Goal: Task Accomplishment & Management: Use online tool/utility

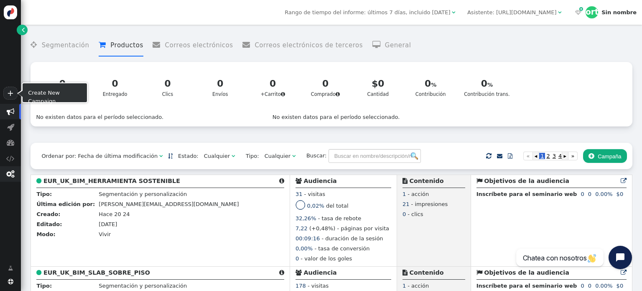
click at [13, 173] on font "" at bounding box center [10, 174] width 8 height 8
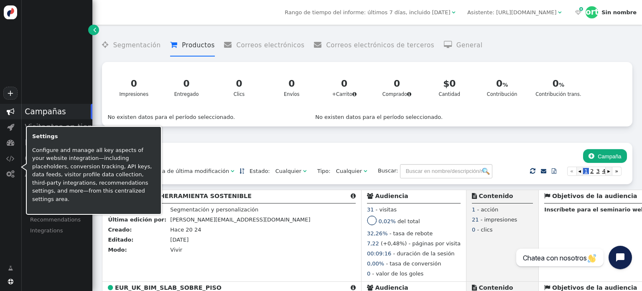
click at [62, 260] on div "+  Campañas  Visitantes en tiempo real  Panel  Configuración del rastreador…" at bounding box center [46, 145] width 92 height 291
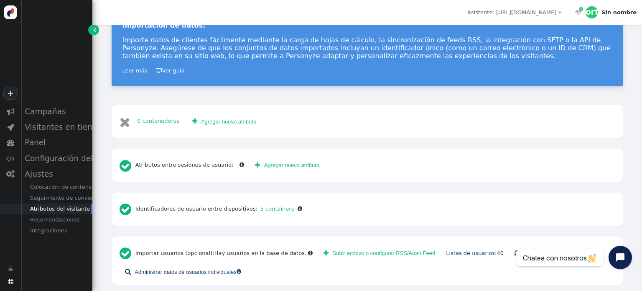
scroll to position [186, 0]
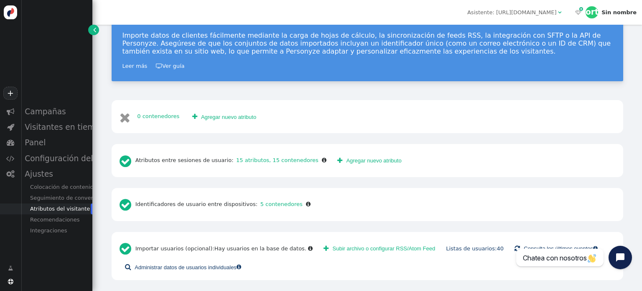
click at [355, 247] on font "Subir archivo o configurar RSS/Atom Feed" at bounding box center [384, 248] width 103 height 6
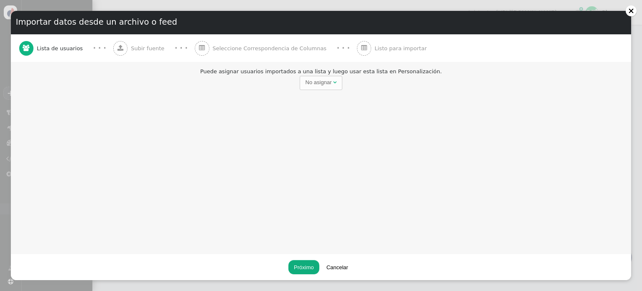
click at [316, 80] on font "No asignar" at bounding box center [319, 82] width 26 height 6
click at [284, 83] on font "" at bounding box center [283, 81] width 3 height 5
click at [361, 82] on input "text" at bounding box center [382, 83] width 86 height 14
click at [356, 83] on input "[DATE]-nvaexpgranel" at bounding box center [382, 83] width 86 height 14
type input "MX19sep-nvaexpgranel"
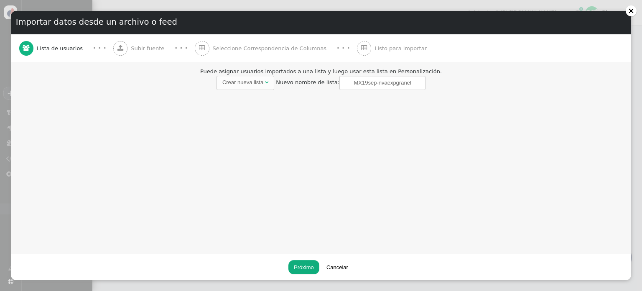
click at [409, 126] on div "Puede asignar usuarios importados a una lista y luego usar esta lista en Person…" at bounding box center [321, 157] width 620 height 191
click at [308, 262] on button "Próximo" at bounding box center [303, 267] width 31 height 14
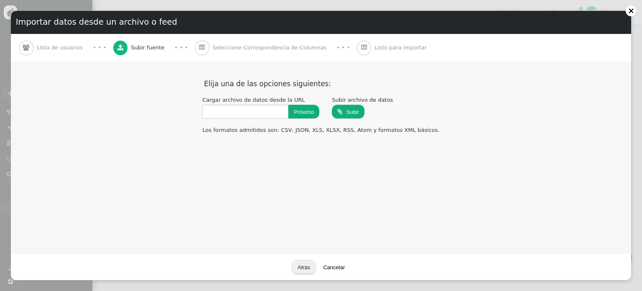
click at [365, 115] on input "file" at bounding box center [348, 111] width 33 height 15
type input "C:\fakepath\Walkme granel [DATE]xlsx"
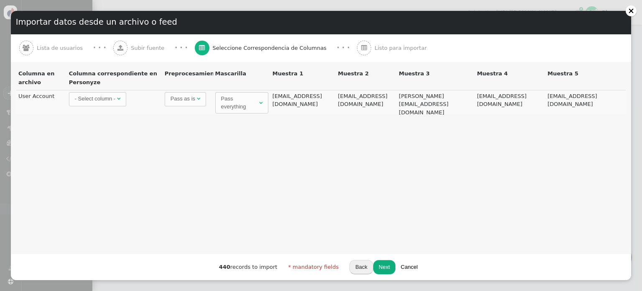
click at [108, 101] on div "- Select column -" at bounding box center [95, 98] width 41 height 8
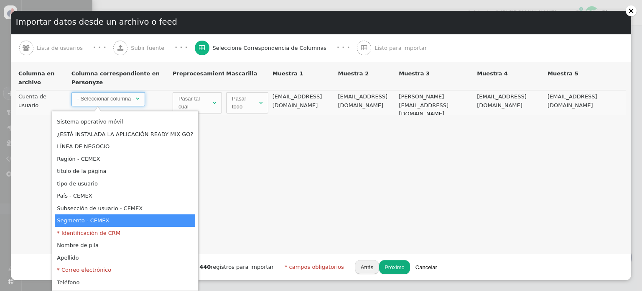
scroll to position [162, 0]
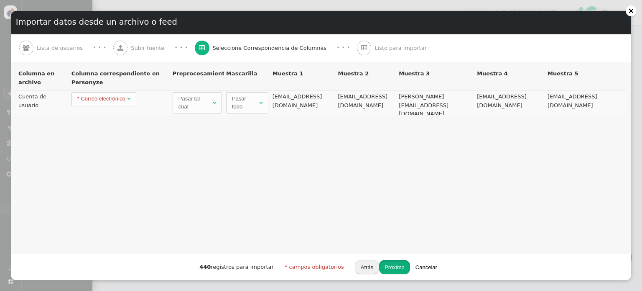
click at [386, 263] on button "Próximo" at bounding box center [394, 267] width 31 height 14
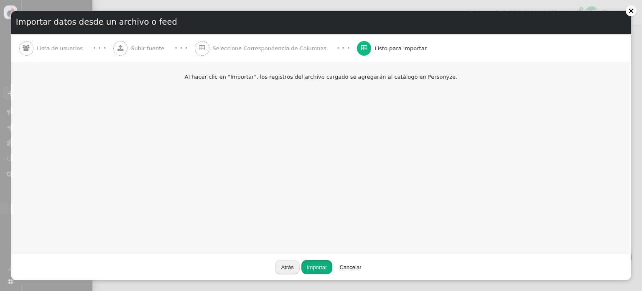
click at [319, 261] on button "Importar" at bounding box center [316, 267] width 31 height 14
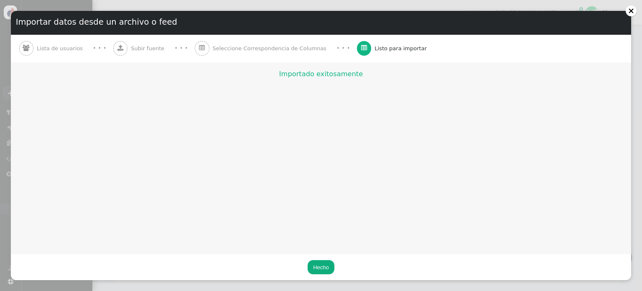
scroll to position [186, 0]
click at [316, 260] on button "Hecho" at bounding box center [321, 267] width 27 height 14
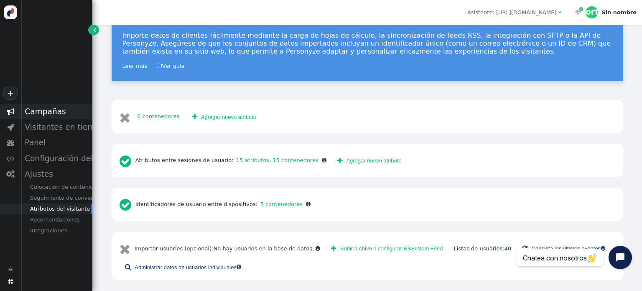
click at [50, 112] on font "Campañas" at bounding box center [45, 111] width 41 height 9
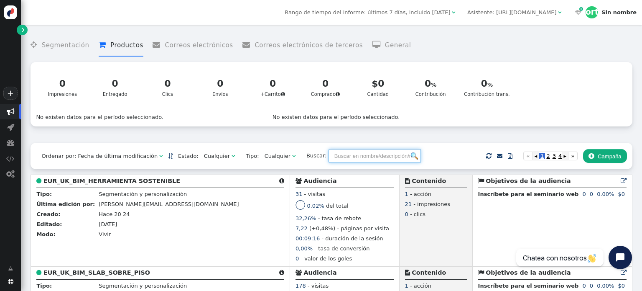
click at [329, 156] on input "text" at bounding box center [375, 156] width 92 height 14
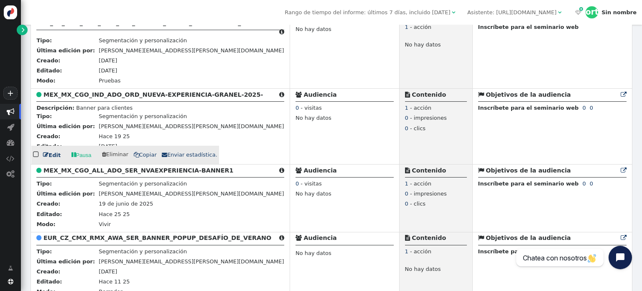
scroll to position [167, 0]
type input "mx"
drag, startPoint x: 51, startPoint y: 153, endPoint x: 68, endPoint y: 151, distance: 17.3
click at [51, 153] on font "Edit" at bounding box center [54, 154] width 12 height 6
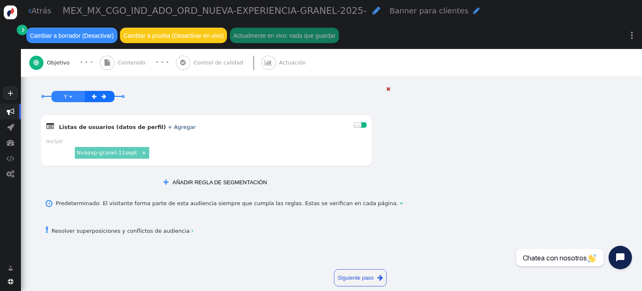
scroll to position [536, 0]
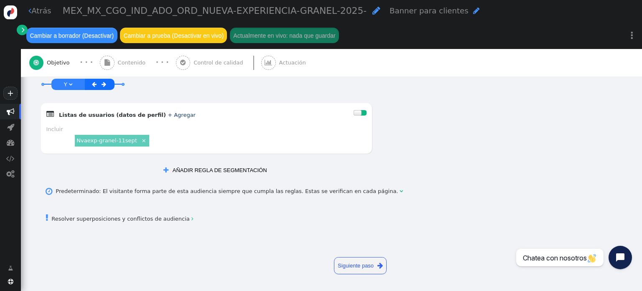
click at [221, 170] on font "AÑADIR REGLA DE SEGMENTACIÓN" at bounding box center [220, 170] width 94 height 6
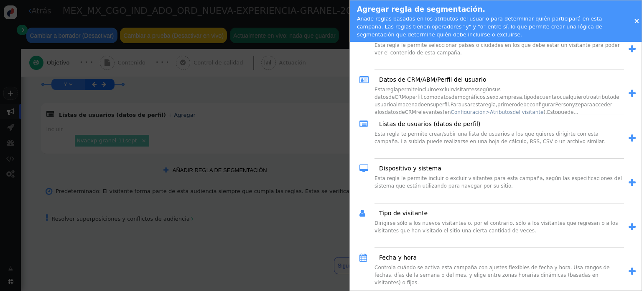
scroll to position [0, 0]
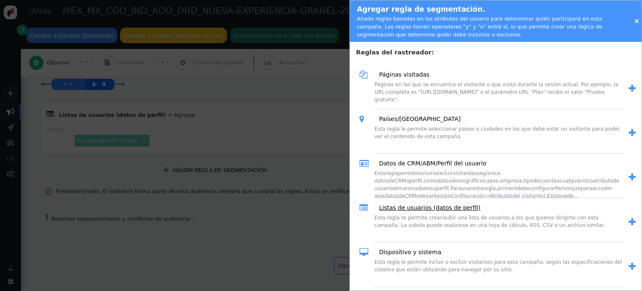
click at [430, 209] on font "Listas de usuarios (datos de perfil)" at bounding box center [429, 207] width 101 height 7
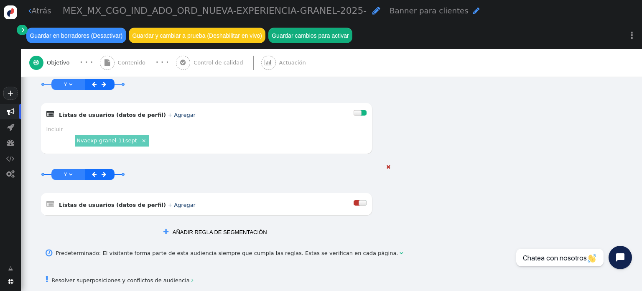
click at [168, 204] on font "+ Agregar" at bounding box center [182, 205] width 28 height 6
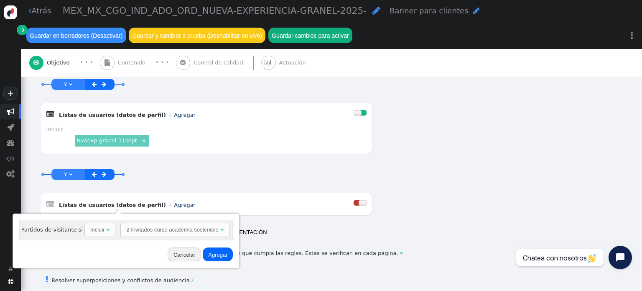
click at [141, 228] on font "2 Invitados curso academia sostenible" at bounding box center [172, 229] width 92 height 6
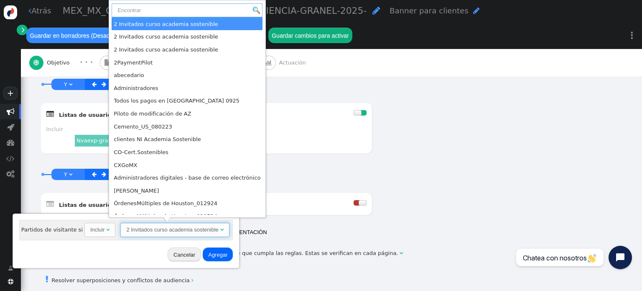
click at [155, 14] on input "text" at bounding box center [187, 10] width 151 height 14
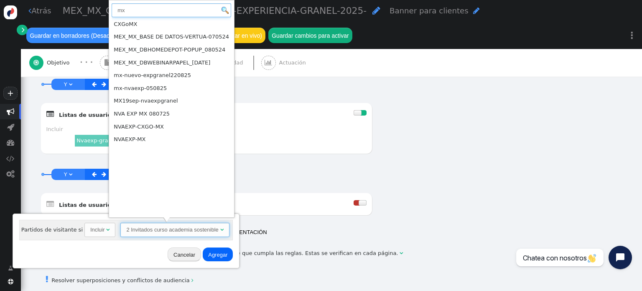
type input "mx"
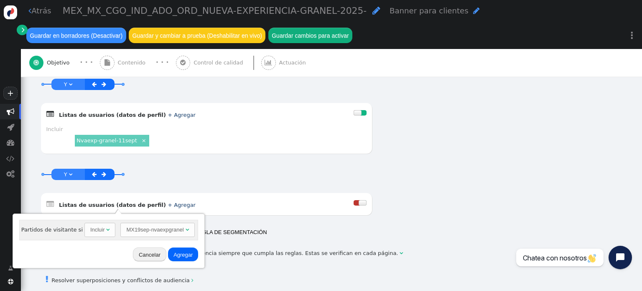
click at [174, 255] on font "Agregar" at bounding box center [182, 254] width 19 height 6
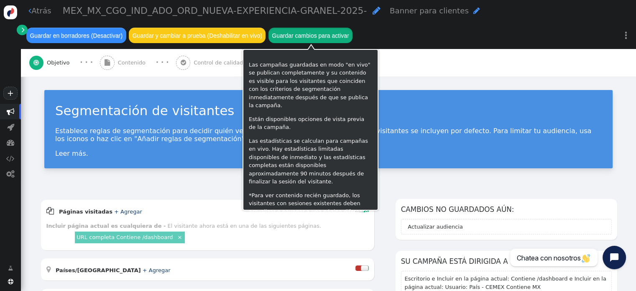
click at [313, 32] on font "Guardar cambios para activar" at bounding box center [310, 35] width 77 height 7
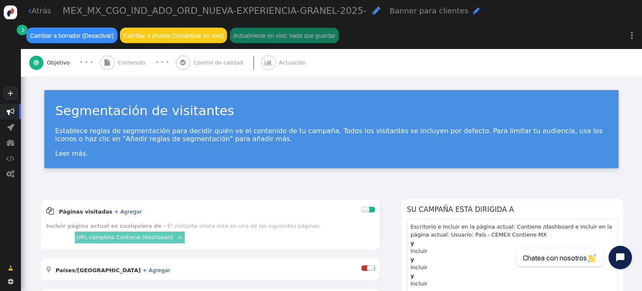
click at [115, 14] on font "MEX_MX_CGO_IND_ADO_ORD_NUEVA-EXPERIENCIA-GRANEL-2025-" at bounding box center [215, 10] width 304 height 10
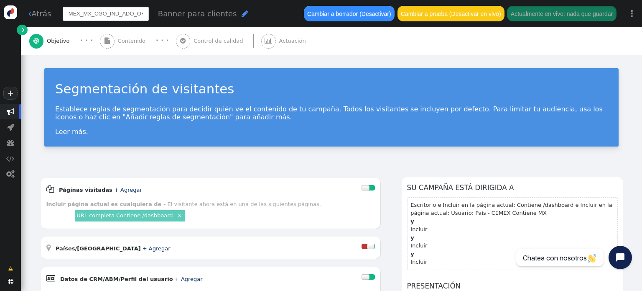
scroll to position [0, 105]
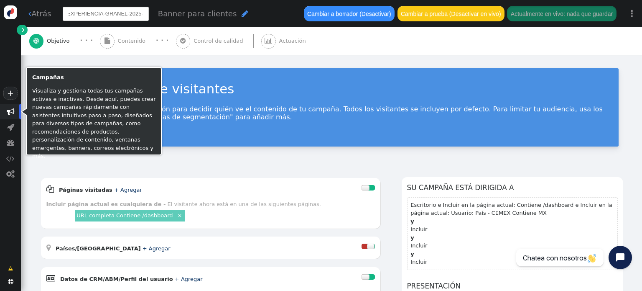
click at [11, 108] on font "" at bounding box center [11, 111] width 8 height 8
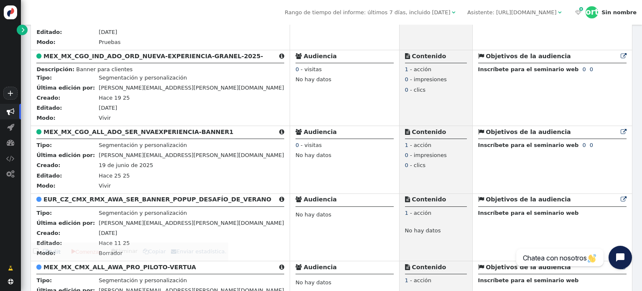
scroll to position [209, 0]
